Goal: Information Seeking & Learning: Learn about a topic

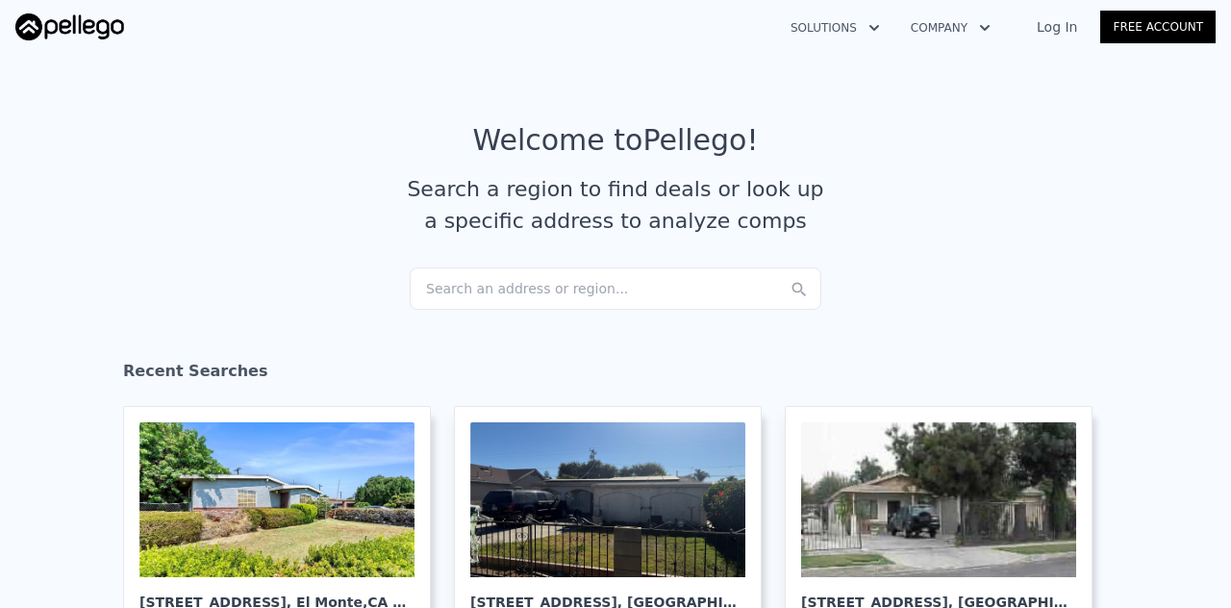
click at [1069, 30] on link "Log In" at bounding box center [1057, 26] width 87 height 19
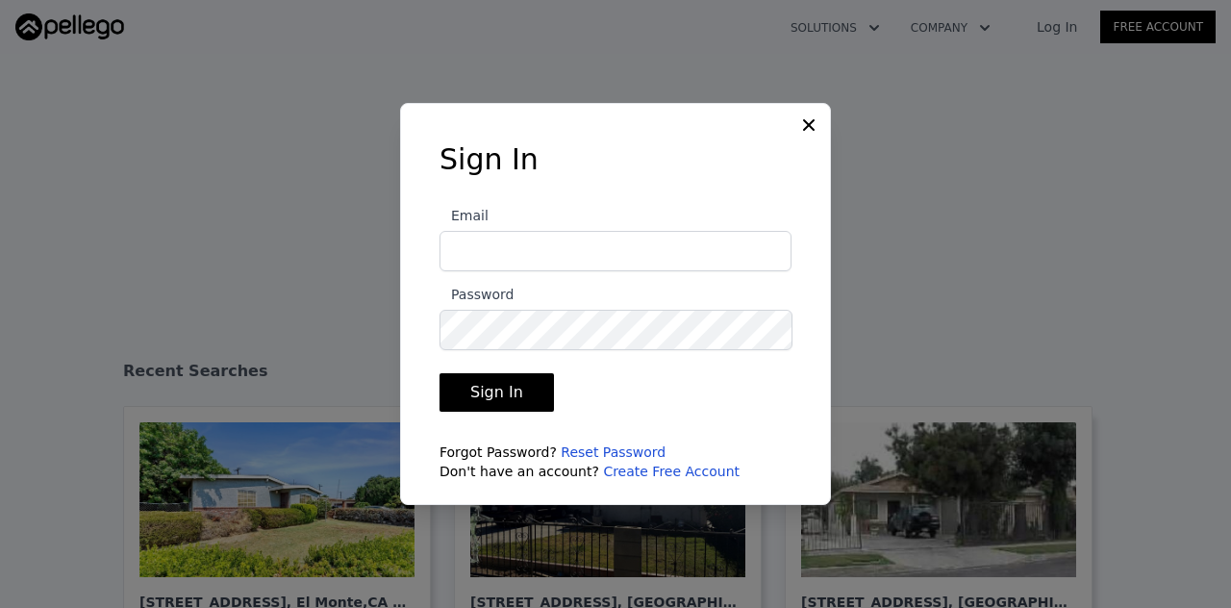
type input "[PERSON_NAME][EMAIL_ADDRESS][DOMAIN_NAME]"
click at [500, 388] on button "Sign In" at bounding box center [497, 392] width 114 height 38
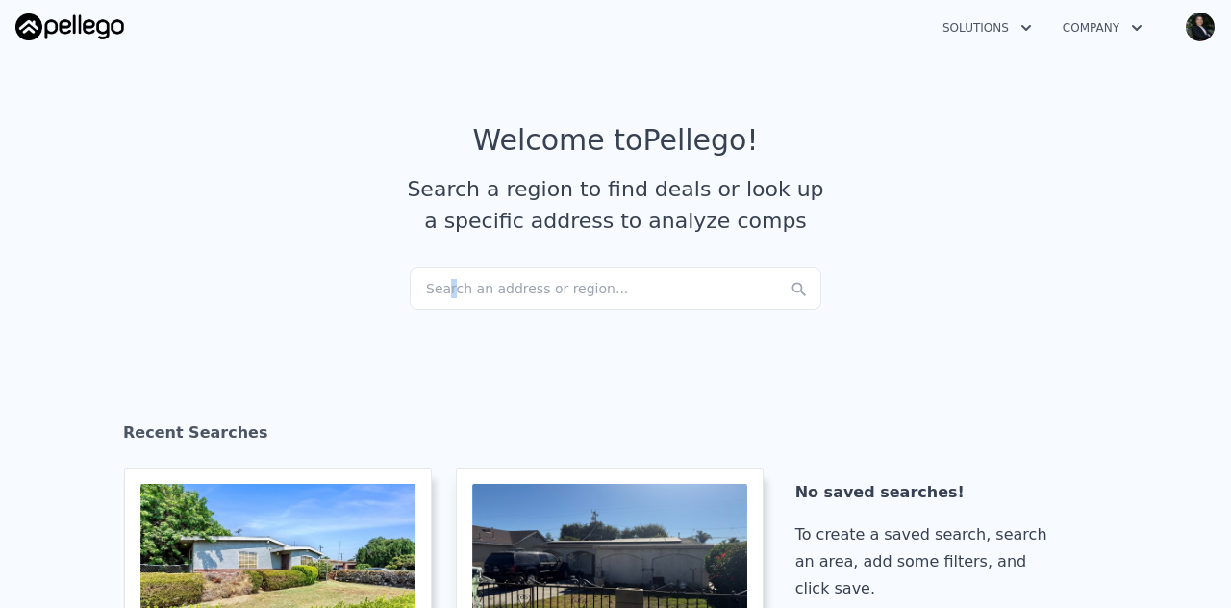
drag, startPoint x: 498, startPoint y: 290, endPoint x: 441, endPoint y: 307, distance: 60.3
click at [441, 307] on div "Search an address or region..." at bounding box center [616, 288] width 412 height 42
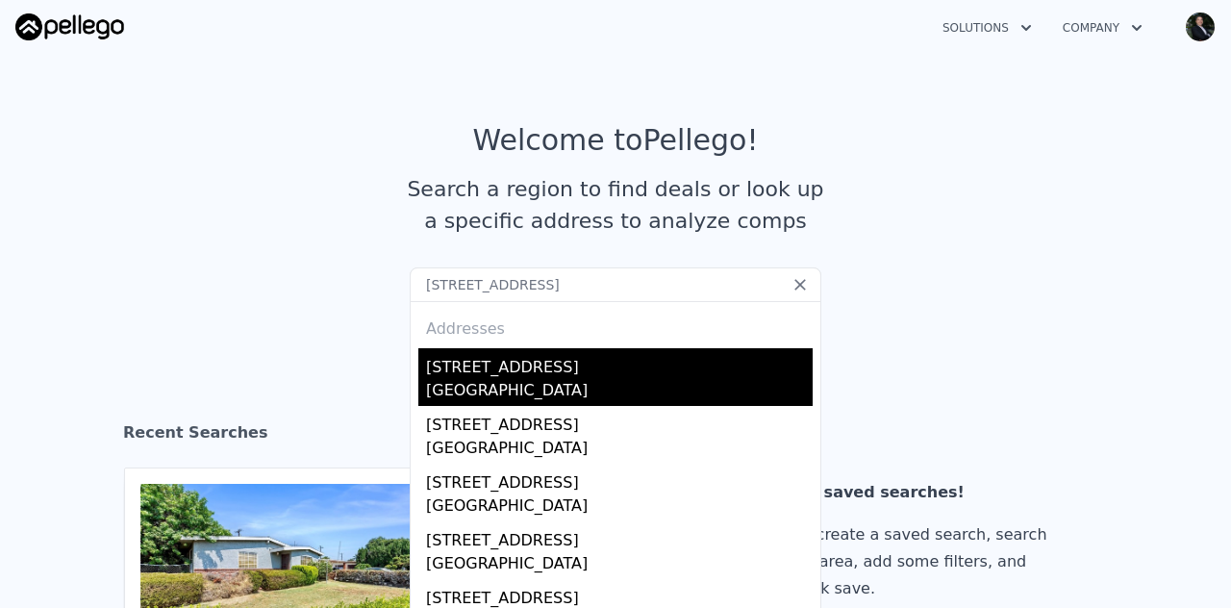
type input "[STREET_ADDRESS]"
click at [495, 370] on div "[STREET_ADDRESS]" at bounding box center [619, 363] width 387 height 31
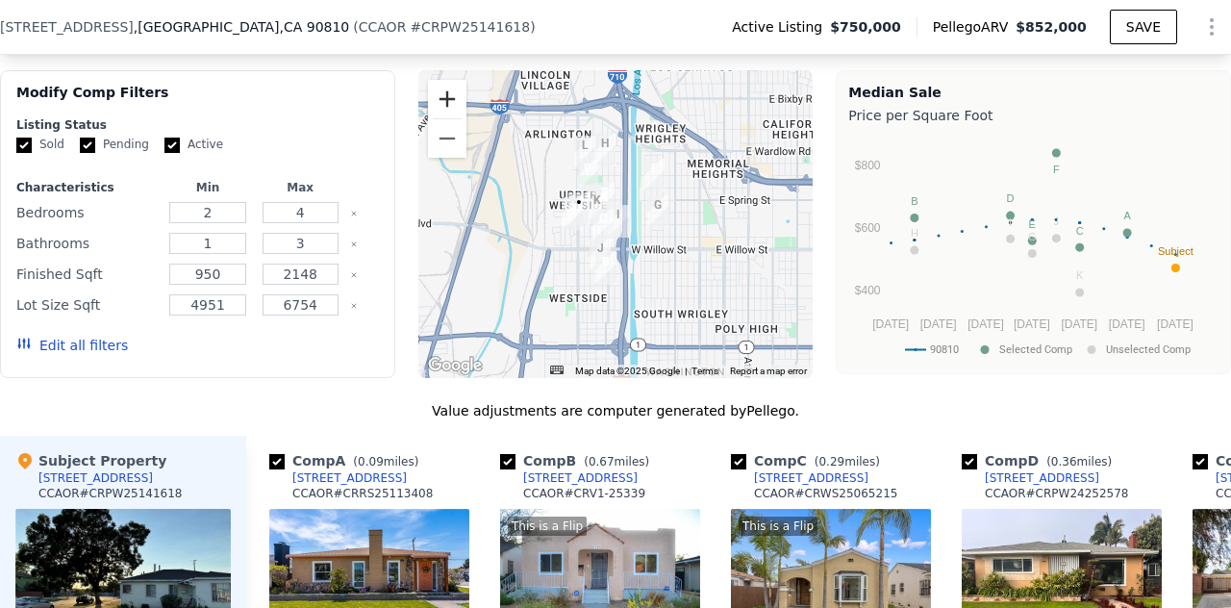
scroll to position [1649, 0]
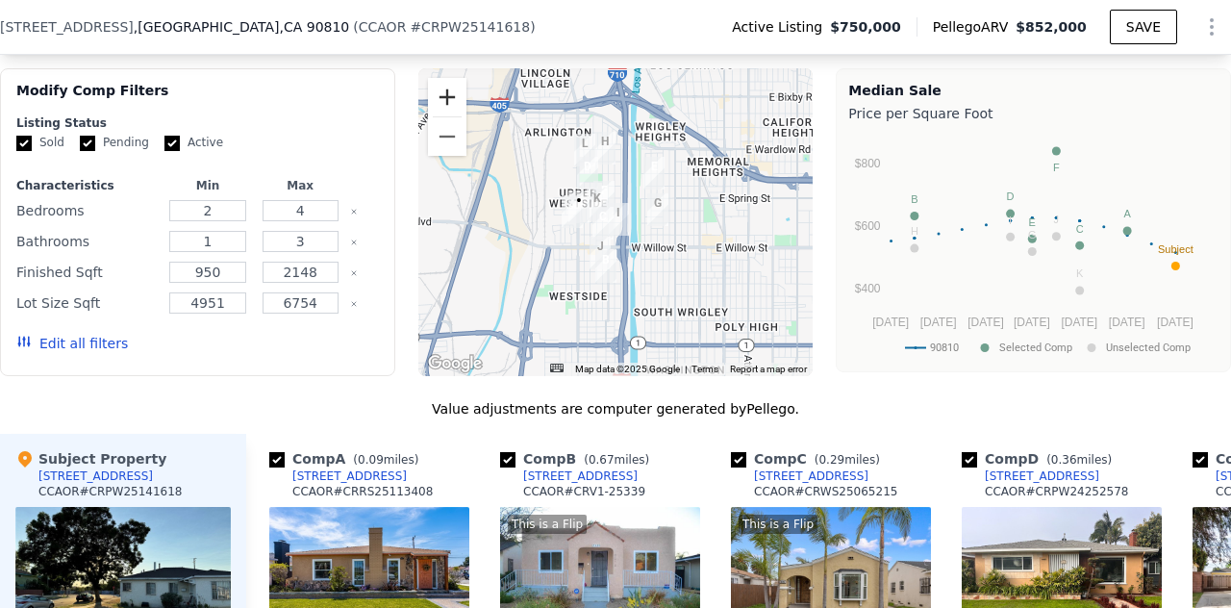
click at [439, 99] on button "Zoom in" at bounding box center [447, 97] width 38 height 38
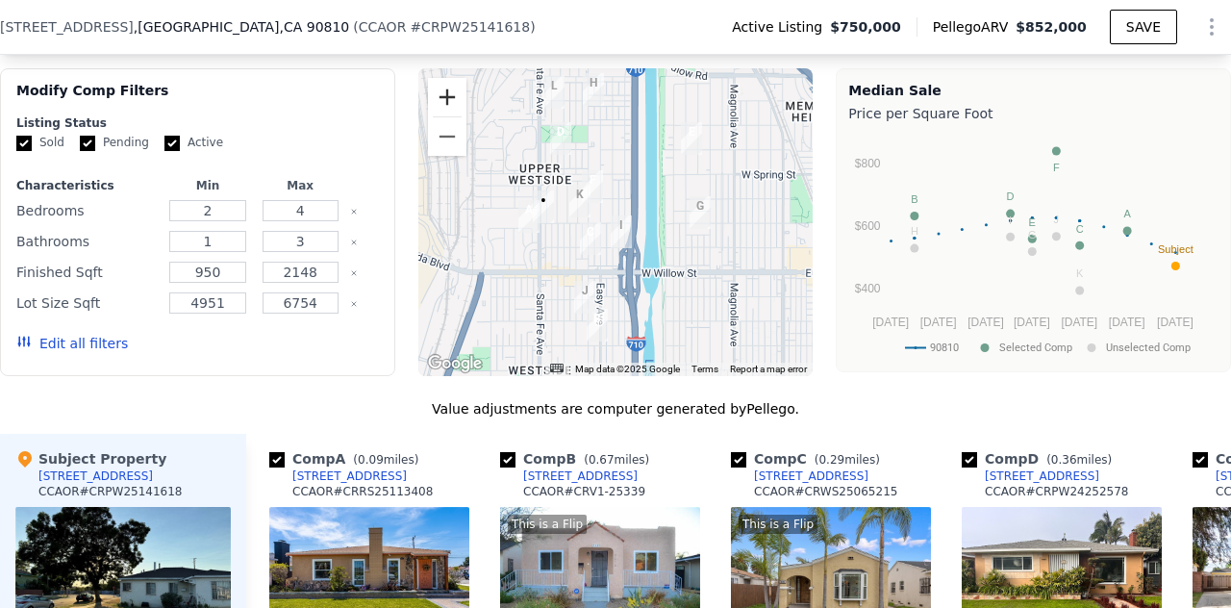
click at [439, 99] on button "Zoom in" at bounding box center [447, 97] width 38 height 38
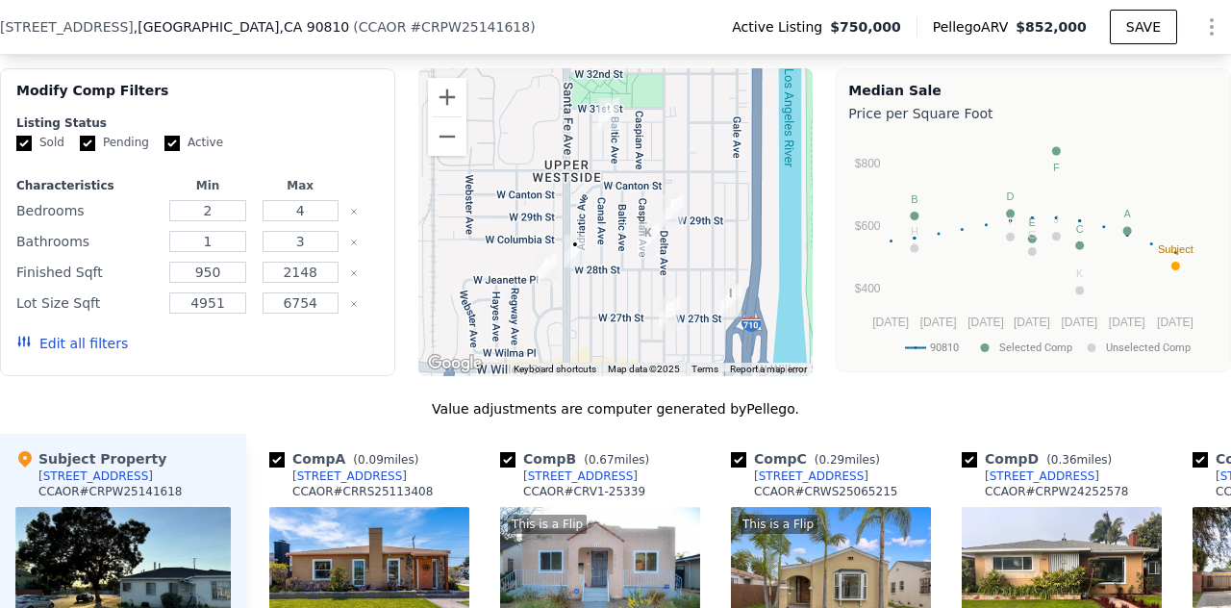
drag, startPoint x: 566, startPoint y: 240, endPoint x: 670, endPoint y: 284, distance: 113.8
click at [670, 284] on div at bounding box center [615, 222] width 395 height 308
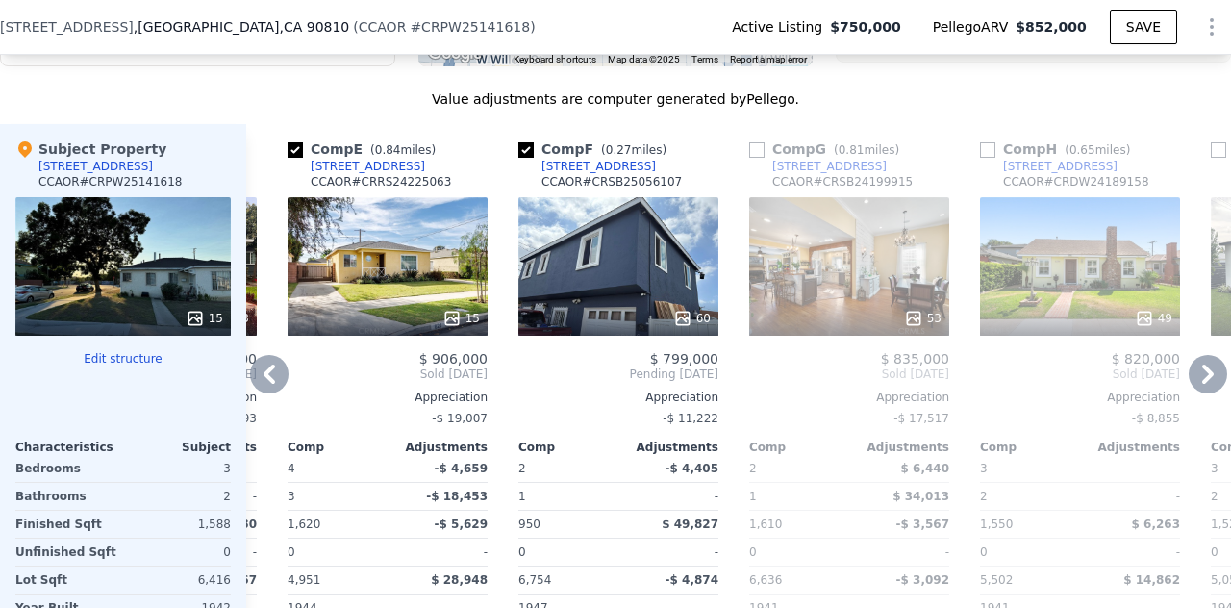
scroll to position [1958, 0]
click at [756, 158] on input "checkbox" at bounding box center [756, 149] width 15 height 15
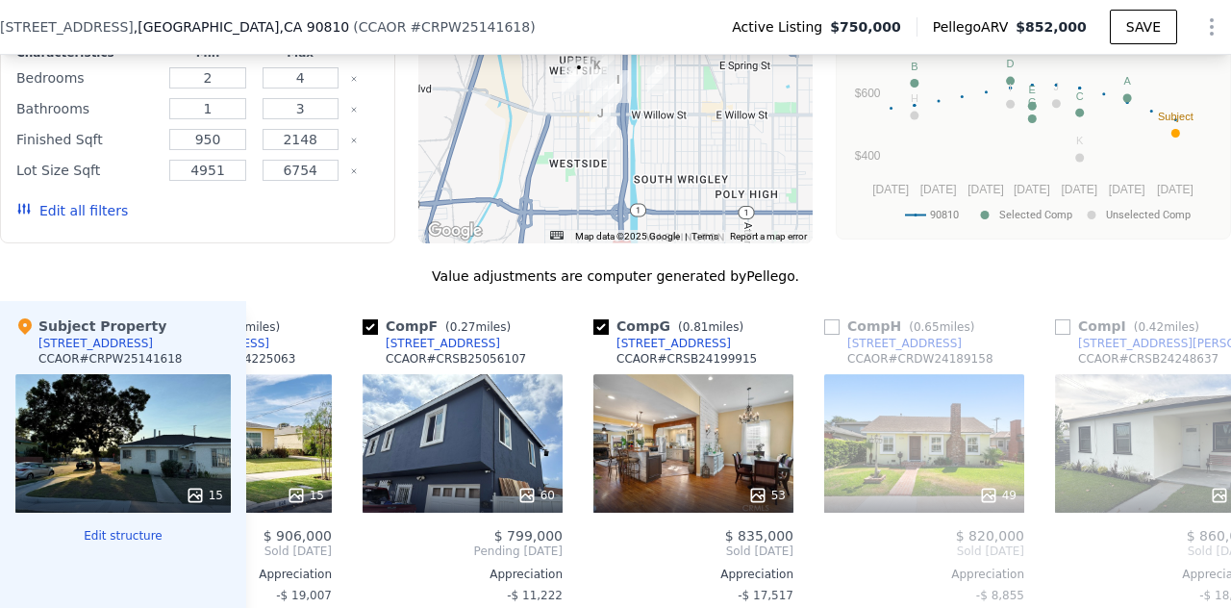
scroll to position [1785, 0]
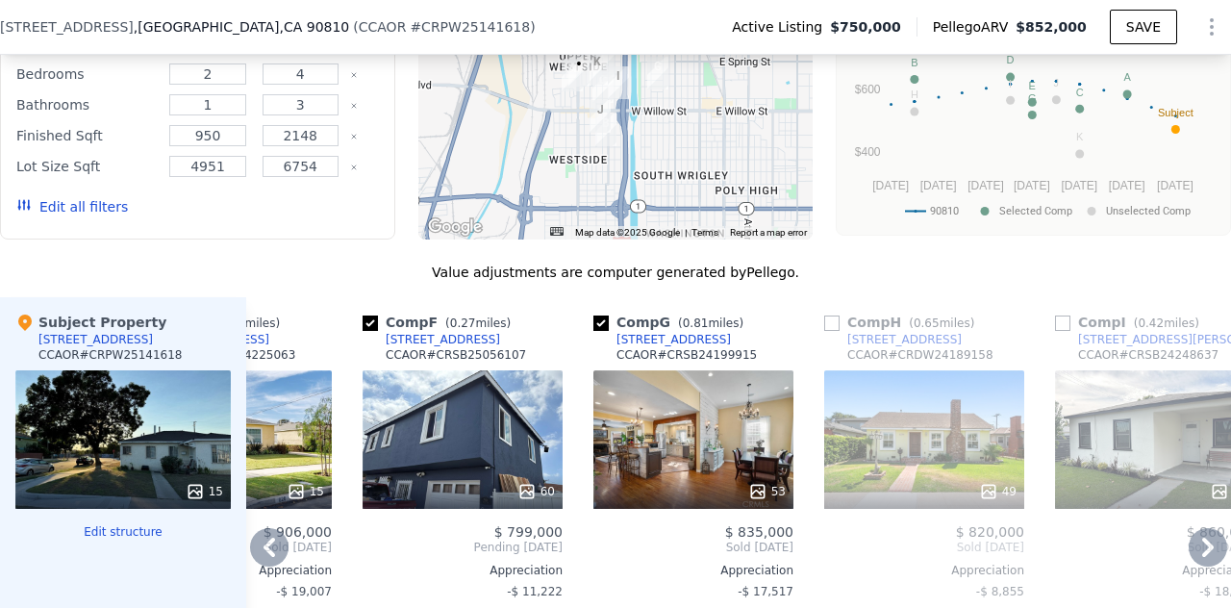
click at [600, 331] on input "checkbox" at bounding box center [600, 323] width 15 height 15
checkbox input "false"
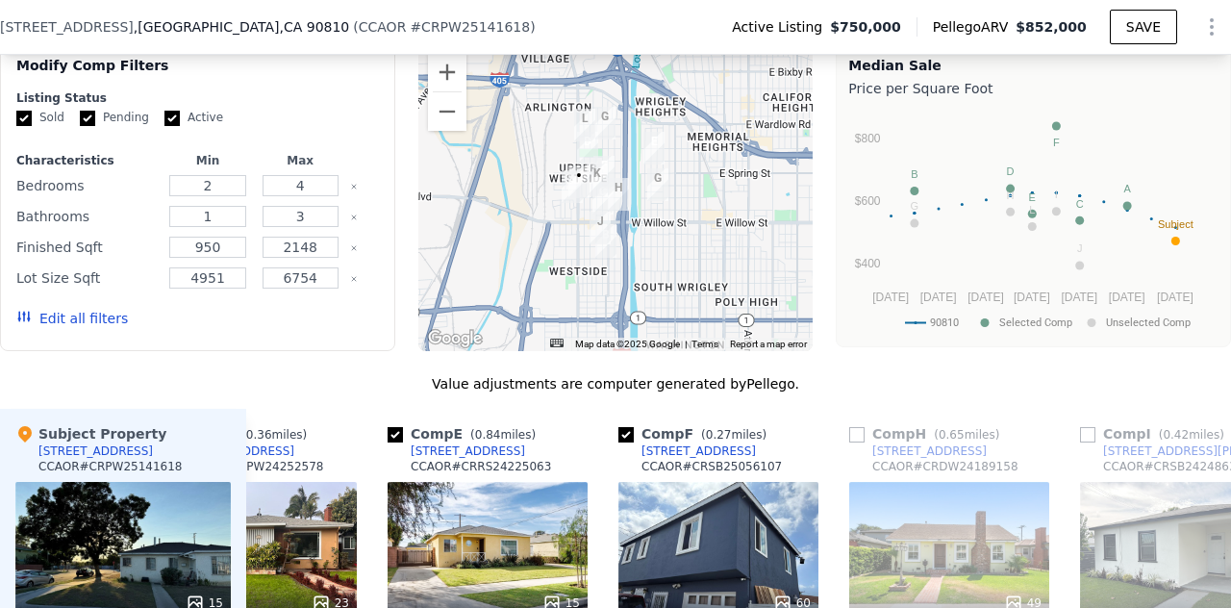
scroll to position [1674, 0]
click at [394, 442] on input "checkbox" at bounding box center [395, 434] width 15 height 15
checkbox input "false"
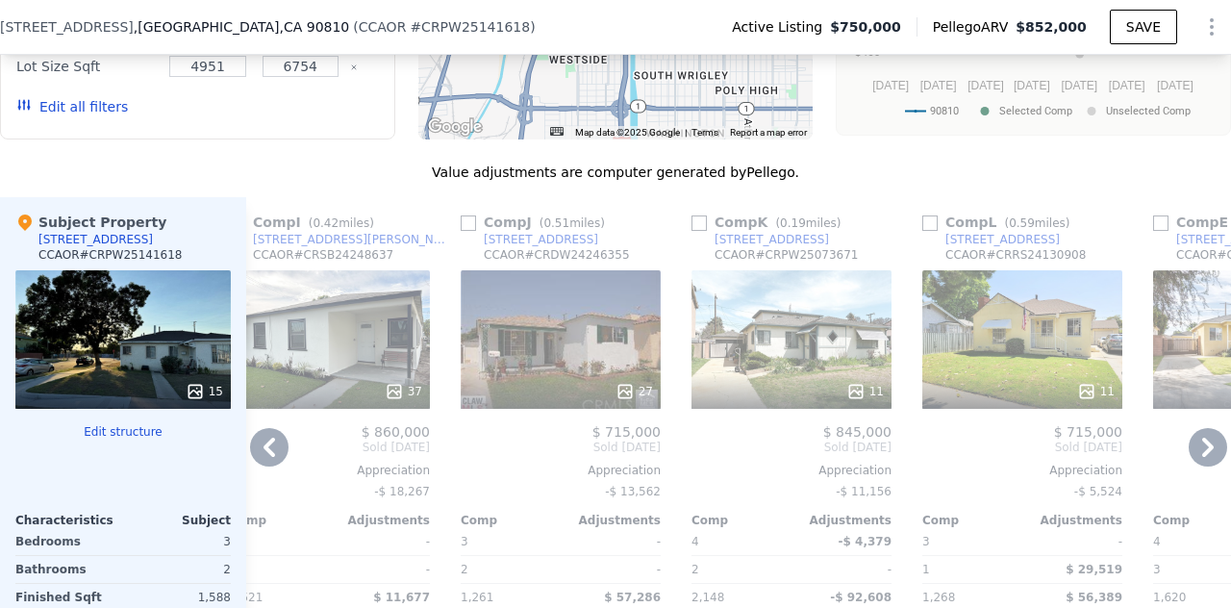
scroll to position [1887, 0]
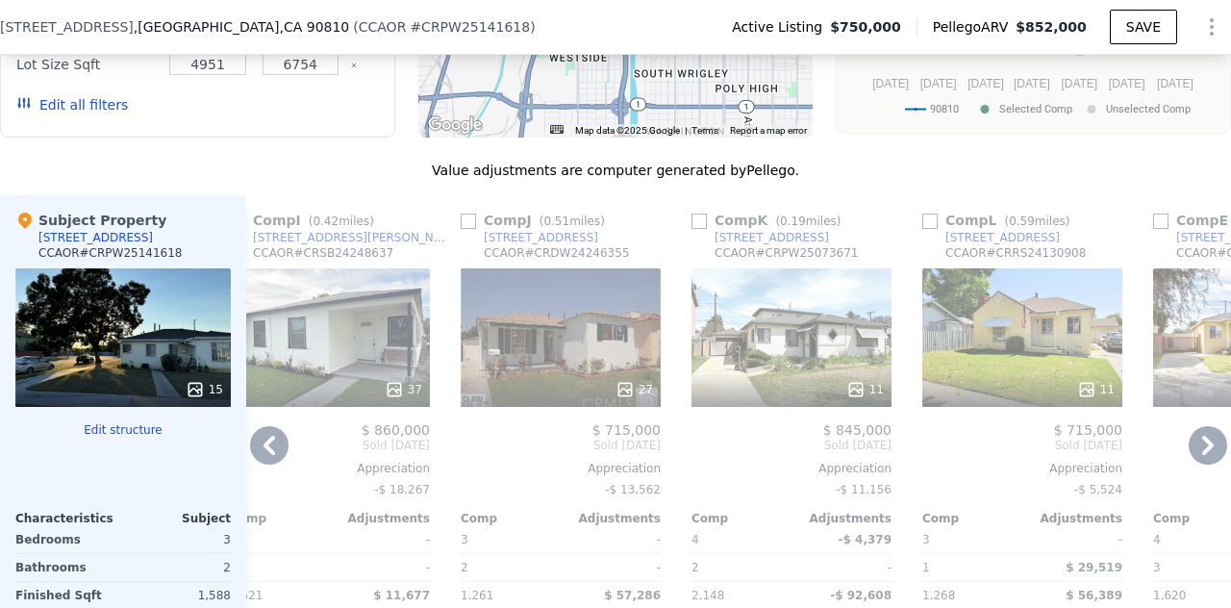
click at [701, 229] on input "checkbox" at bounding box center [699, 221] width 15 height 15
checkbox input "true"
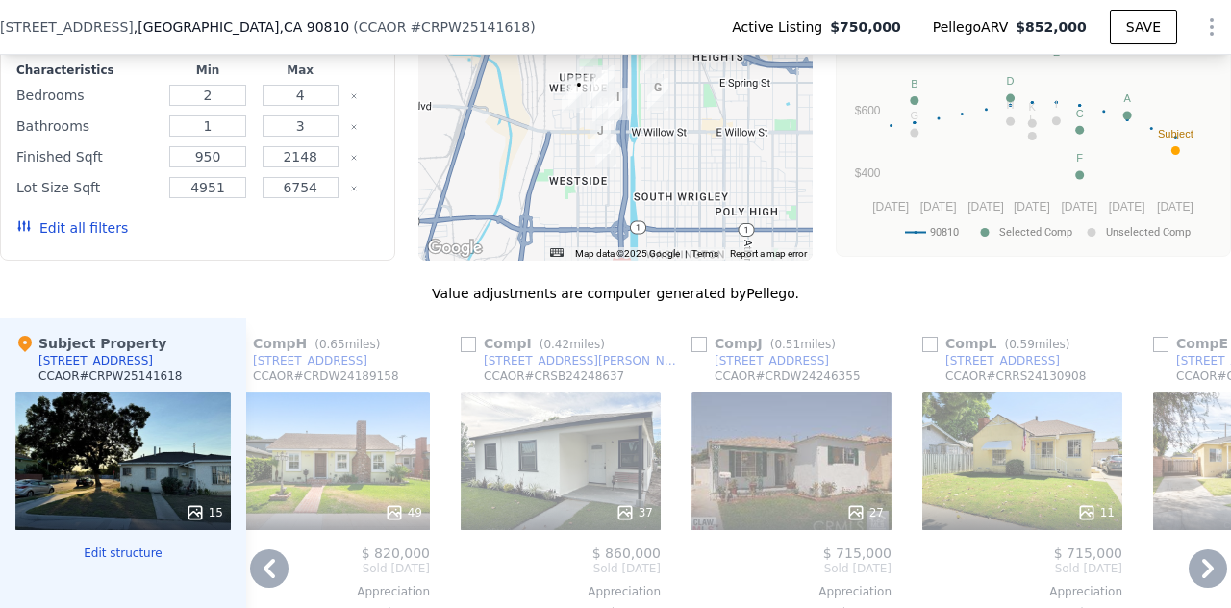
scroll to position [1762, 0]
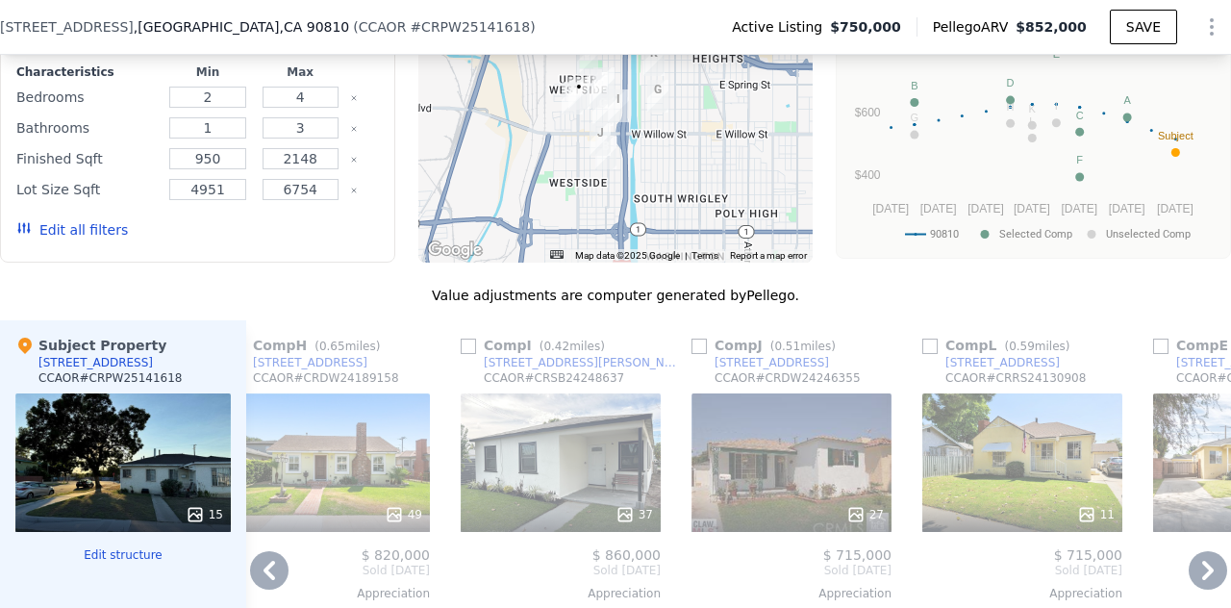
click at [701, 354] on input "checkbox" at bounding box center [699, 346] width 15 height 15
checkbox input "true"
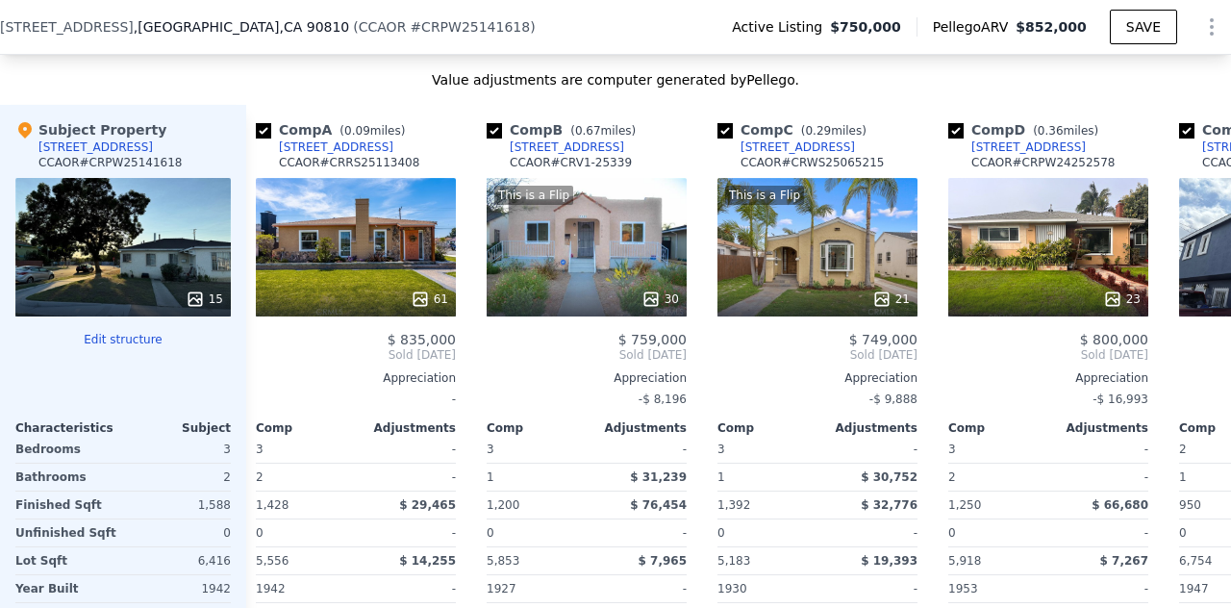
scroll to position [0, 0]
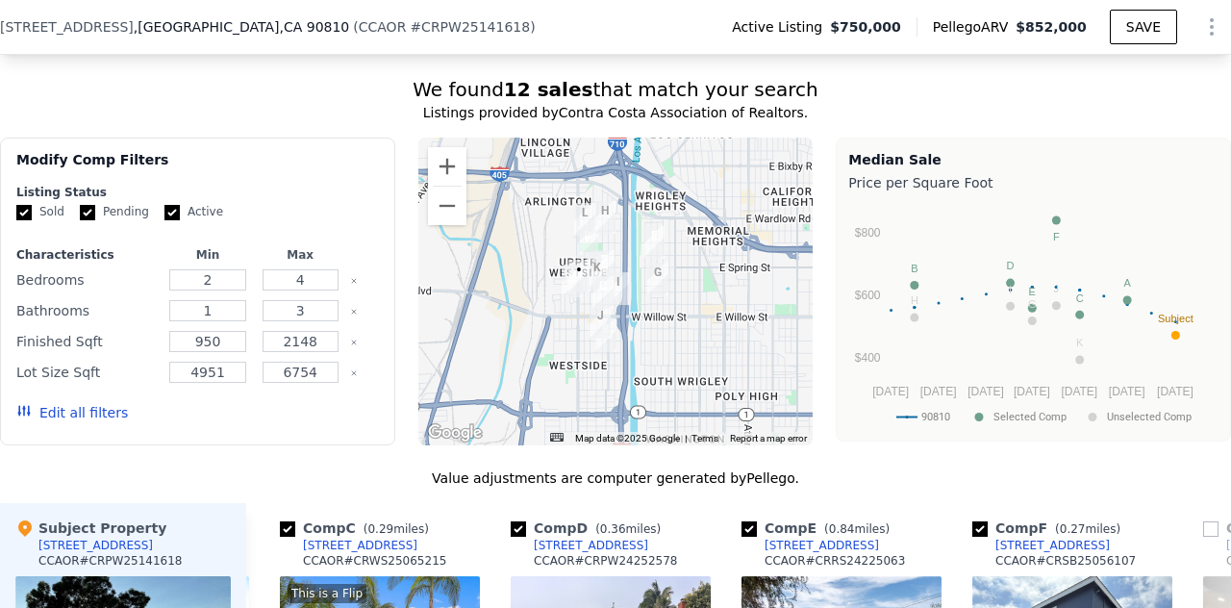
scroll to position [1597, 0]
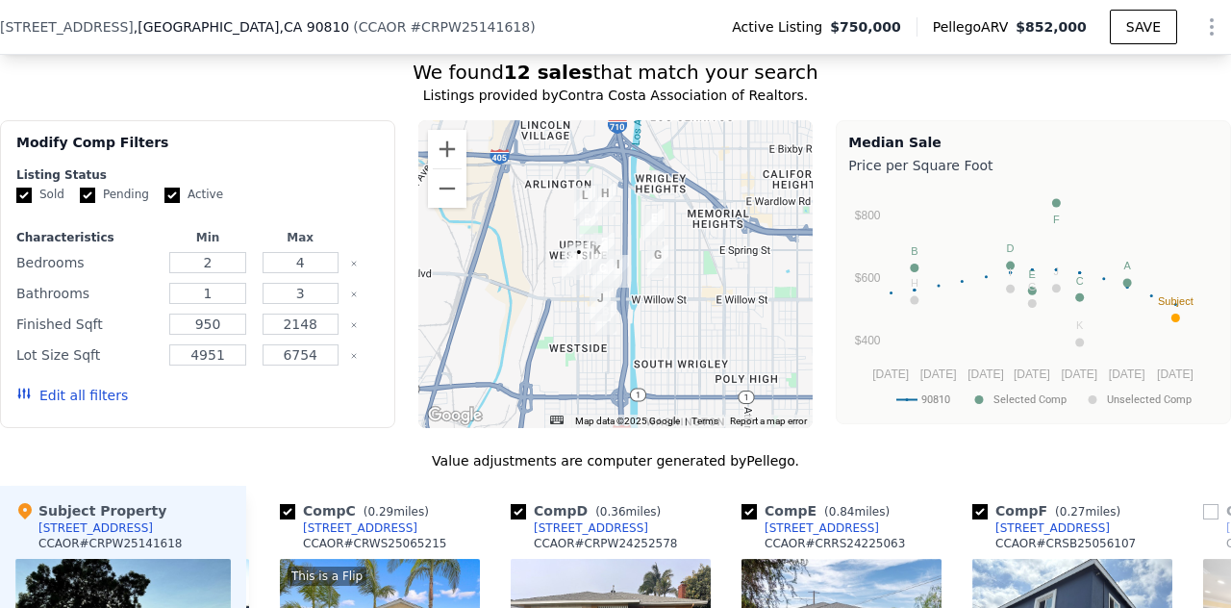
click at [62, 405] on button "Edit all filters" at bounding box center [72, 395] width 112 height 19
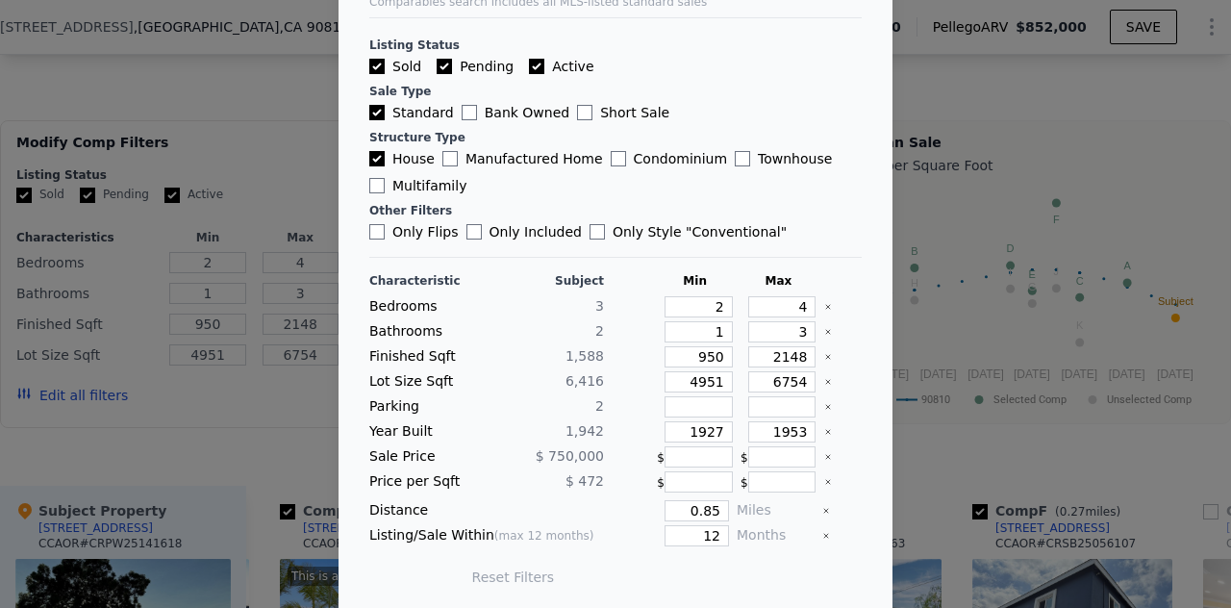
scroll to position [0, 0]
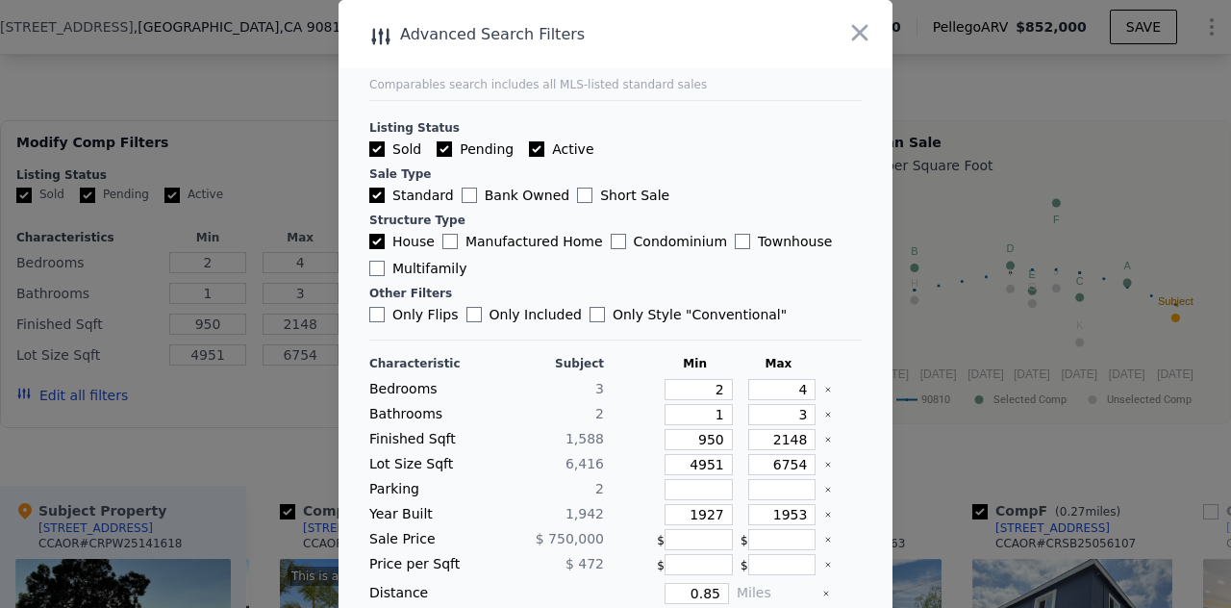
click at [848, 35] on icon "button" at bounding box center [859, 32] width 27 height 27
